Goal: Information Seeking & Learning: Learn about a topic

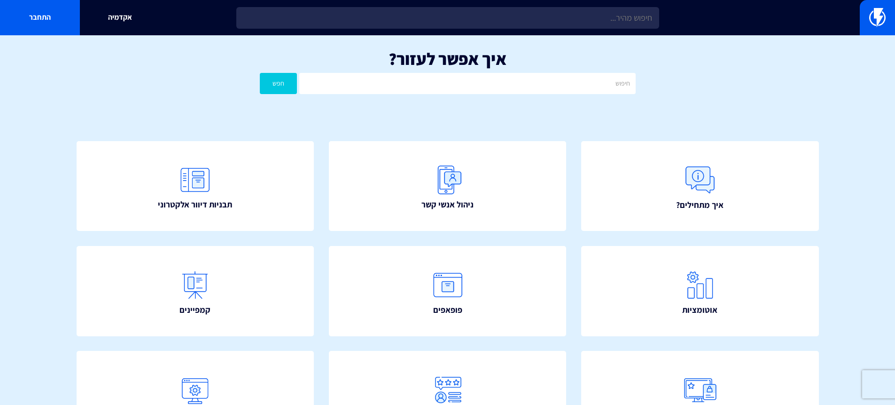
click at [442, 88] on input "text" at bounding box center [467, 83] width 336 height 21
type input "qr"
click at [260, 73] on button "חפש" at bounding box center [279, 83] width 38 height 21
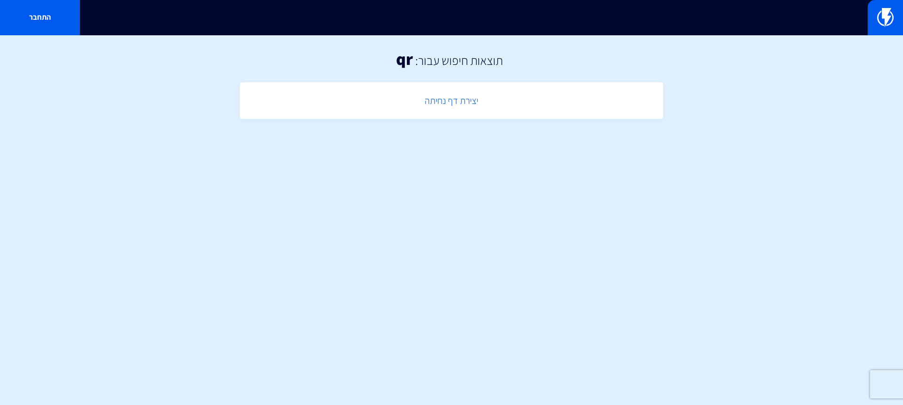
click at [460, 101] on link "יצירת דף נחיתה" at bounding box center [451, 101] width 414 height 28
